Goal: Information Seeking & Learning: Learn about a topic

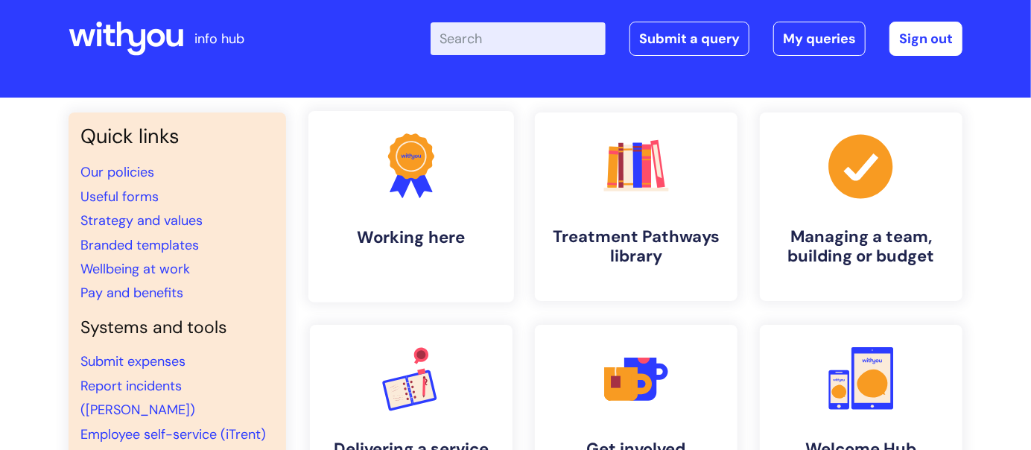
scroll to position [23, 0]
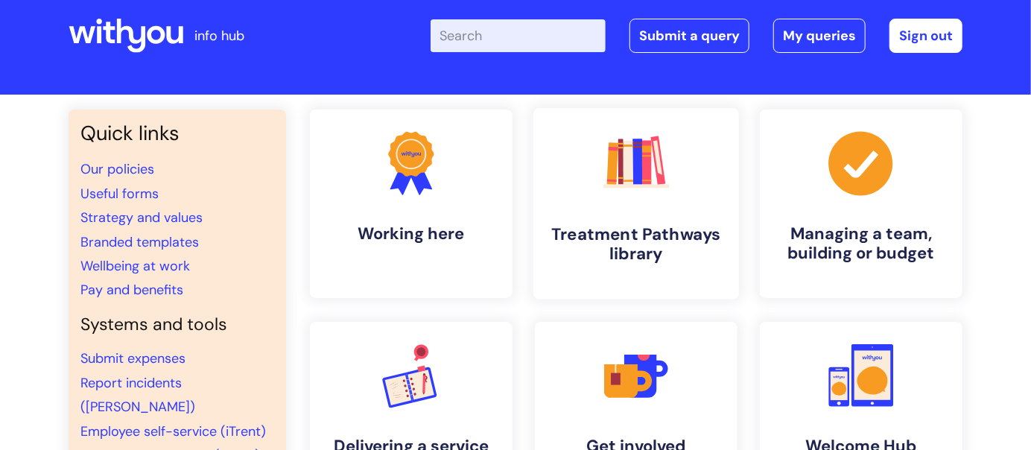
click at [626, 196] on icon ".cls-1{fill:#f89b22;}.cls-1,.cls-2,.cls-3,.cls-4,.cls-5,.cls-6,.cls-7{stroke-wi…" at bounding box center [636, 163] width 74 height 74
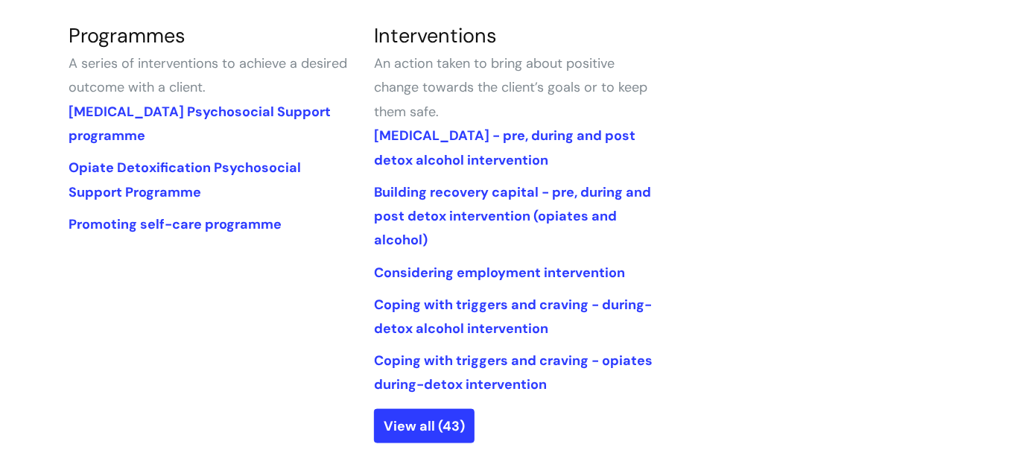
scroll to position [724, 0]
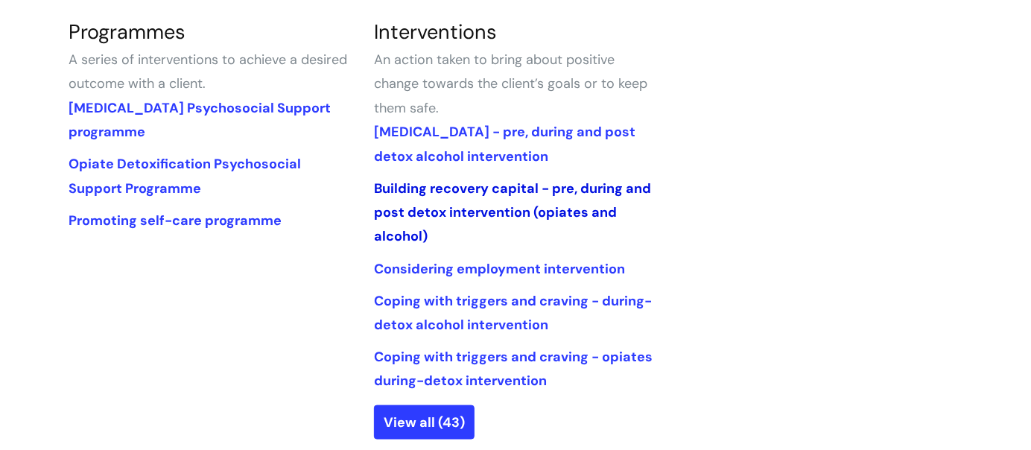
click at [409, 185] on link "Building recovery capital - pre, during and post detox intervention (opiates an…" at bounding box center [512, 213] width 277 height 66
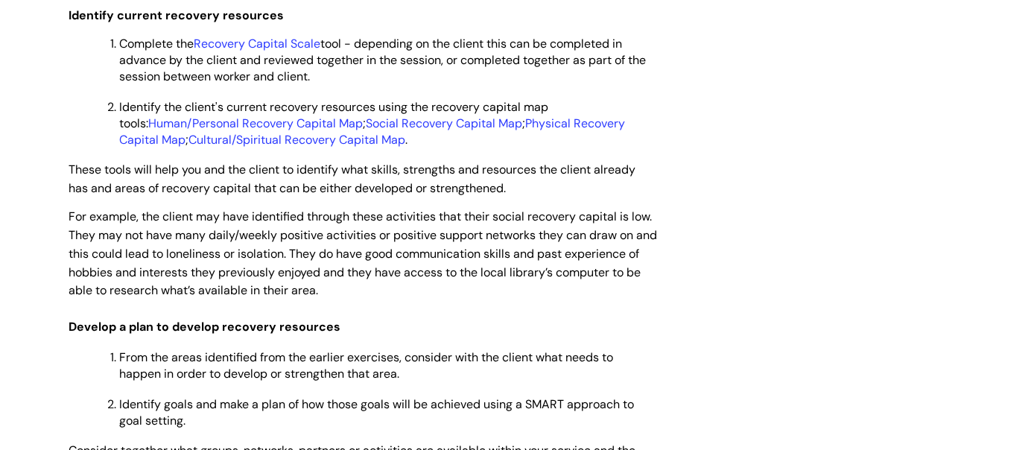
scroll to position [2741, 0]
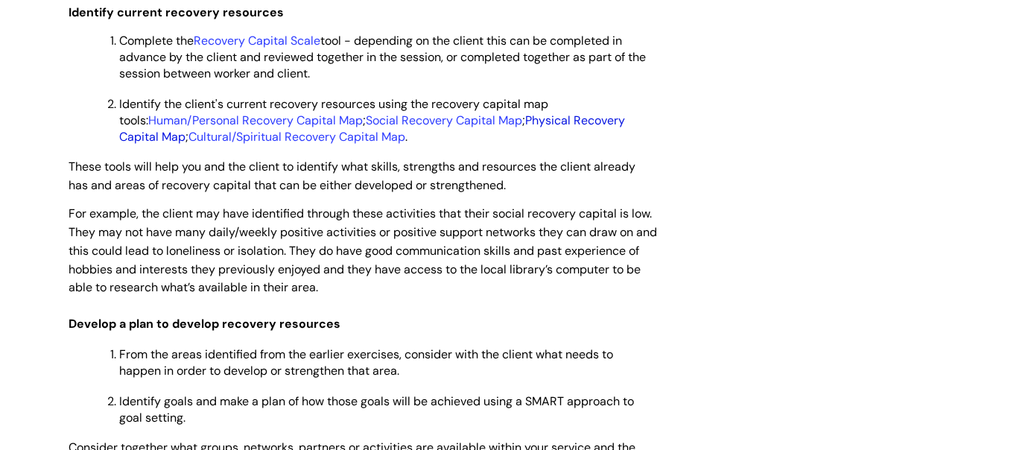
click at [539, 144] on link "Physical Recovery Capital Map" at bounding box center [372, 128] width 506 height 32
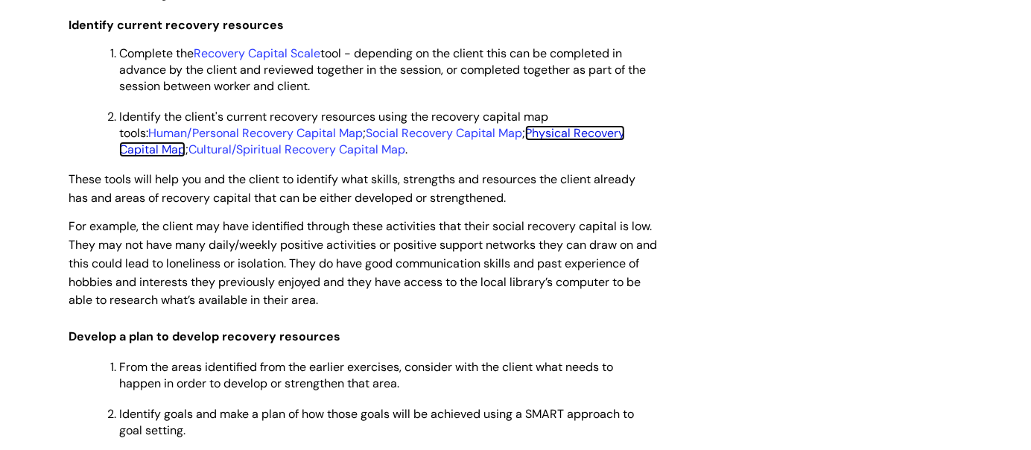
scroll to position [2718, 0]
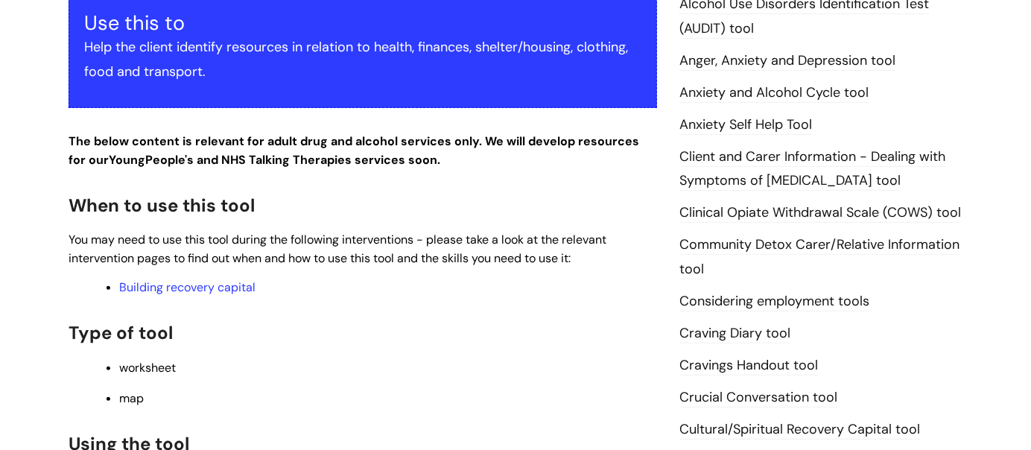
scroll to position [326, 0]
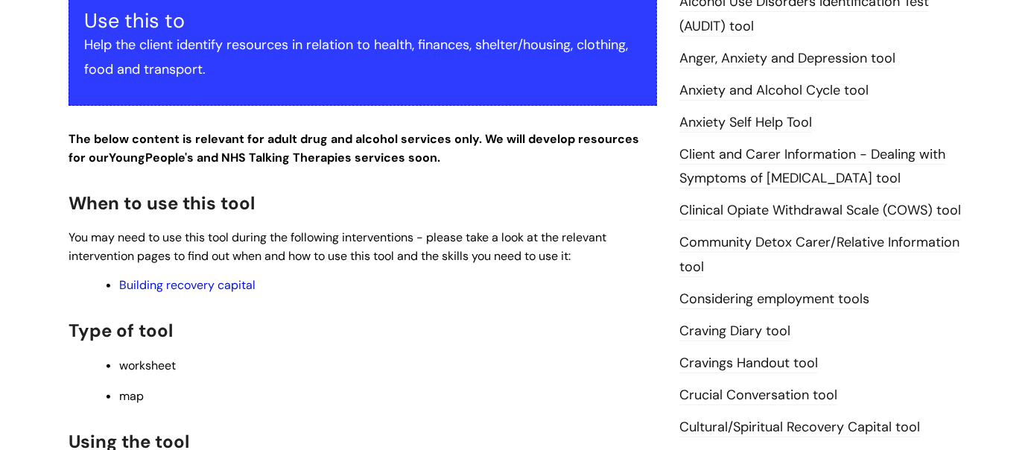
click at [211, 287] on link "Building recovery capital" at bounding box center [187, 285] width 136 height 16
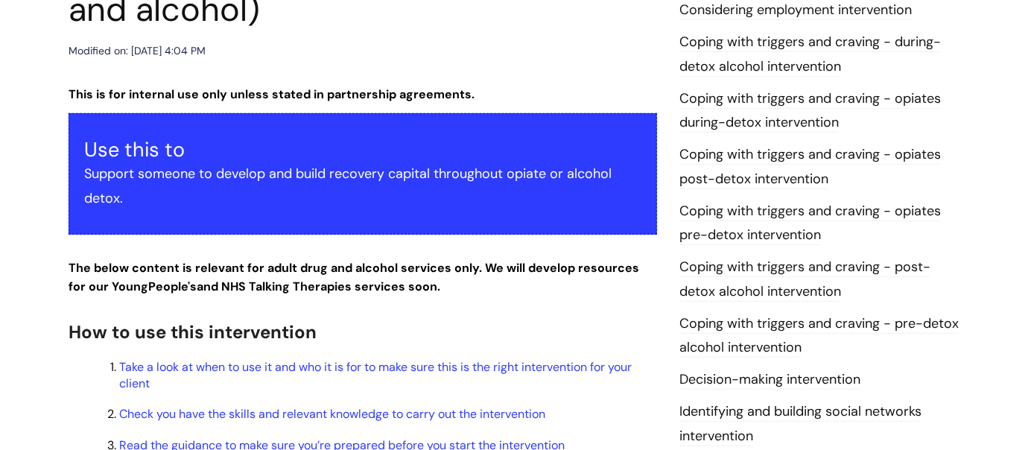
scroll to position [279, 0]
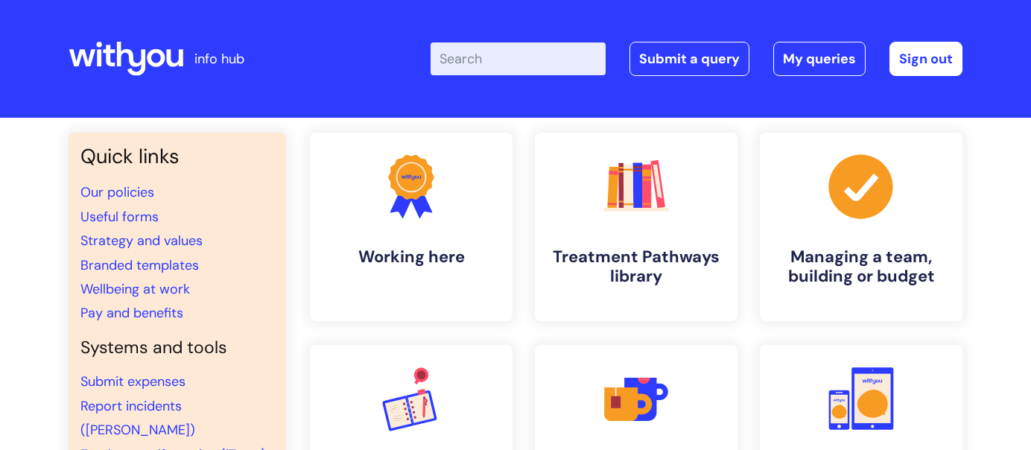
scroll to position [23, 0]
